Goal: Task Accomplishment & Management: Manage account settings

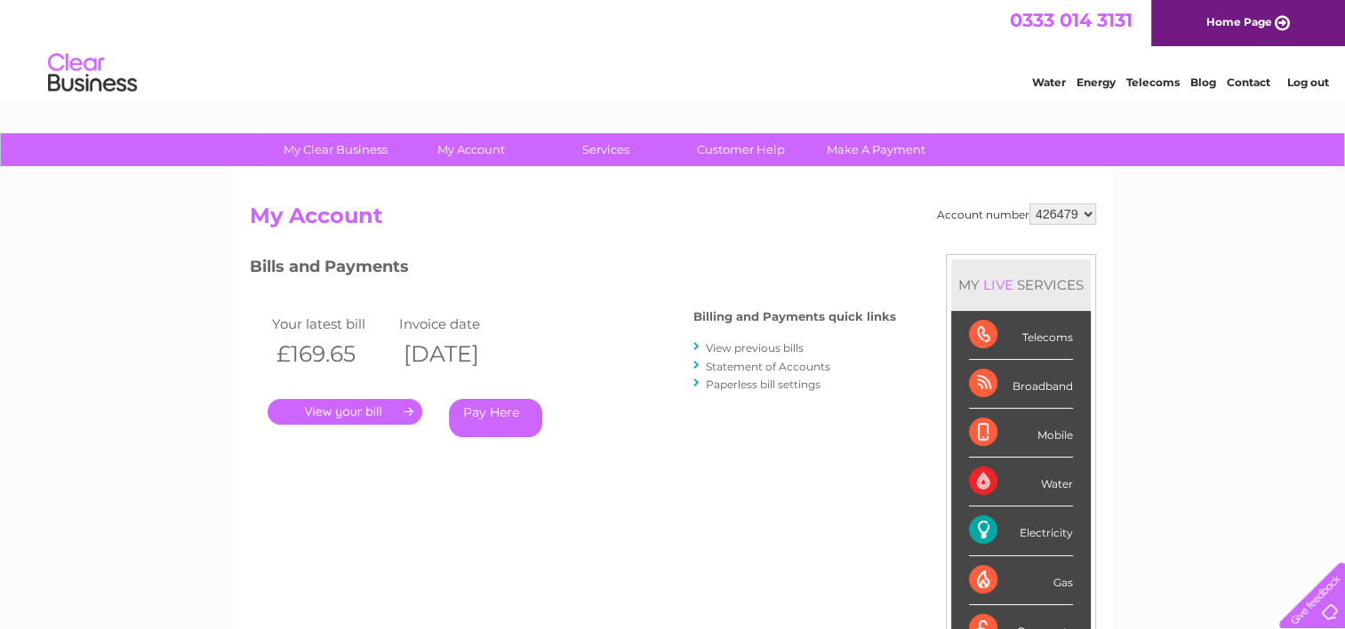
click at [346, 419] on link "." at bounding box center [345, 412] width 155 height 26
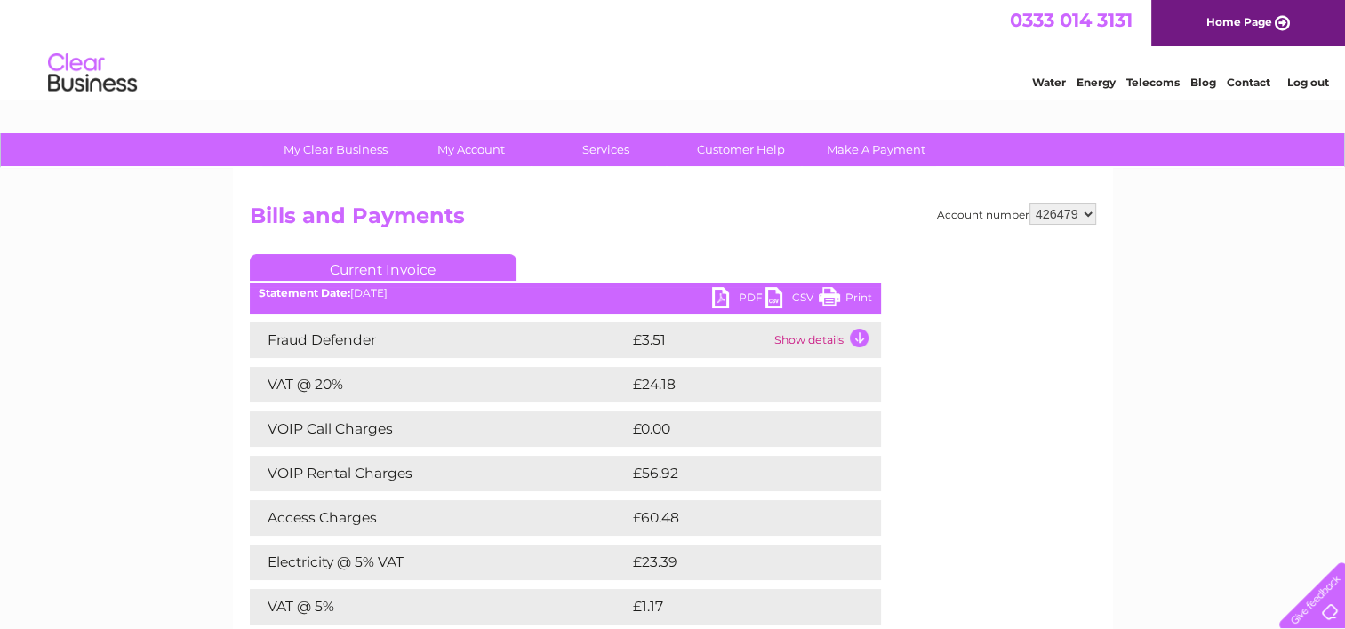
click at [744, 300] on link "PDF" at bounding box center [738, 300] width 53 height 26
